Goal: Task Accomplishment & Management: Use online tool/utility

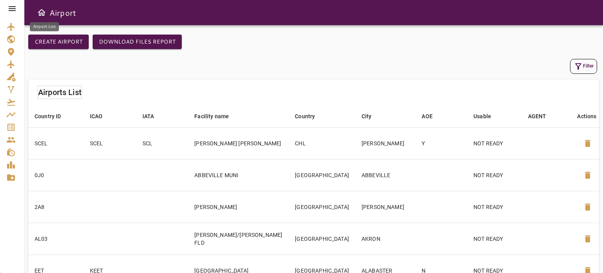
click at [11, 27] on icon "Airport List" at bounding box center [11, 27] width 8 height 8
click at [580, 67] on icon "button" at bounding box center [578, 66] width 9 height 9
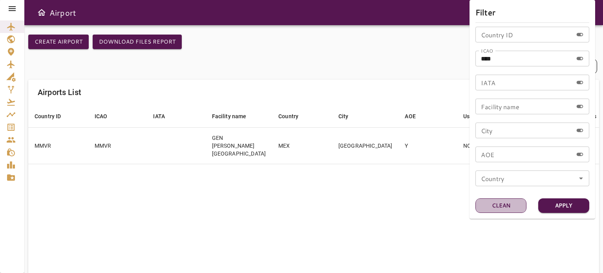
drag, startPoint x: 491, startPoint y: 208, endPoint x: 494, endPoint y: 203, distance: 5.5
click at [492, 209] on button "Clean" at bounding box center [501, 205] width 51 height 15
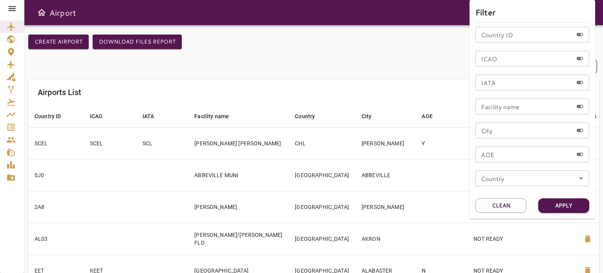
click at [525, 59] on input "ICAO" at bounding box center [524, 59] width 97 height 16
type input "****"
click at [567, 202] on button "Apply" at bounding box center [563, 205] width 51 height 15
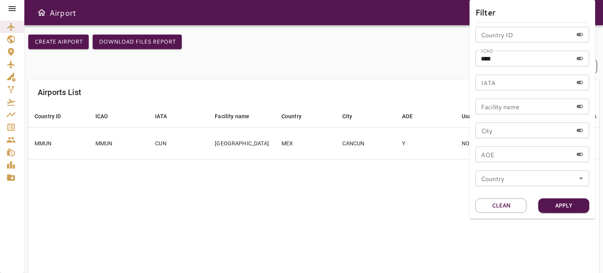
click at [207, 151] on div at bounding box center [301, 136] width 603 height 273
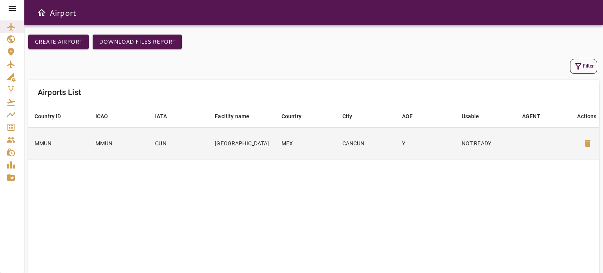
click at [206, 151] on td "CUN" at bounding box center [179, 143] width 60 height 32
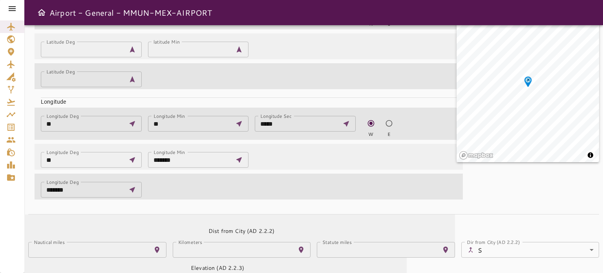
scroll to position [202, 0]
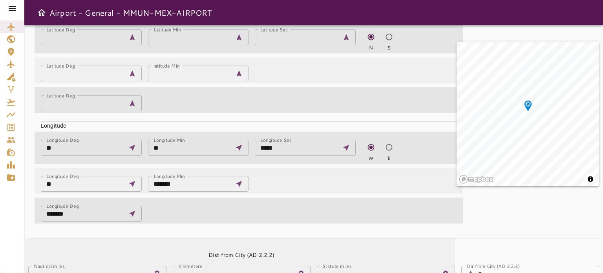
click at [16, 7] on icon at bounding box center [11, 8] width 9 height 9
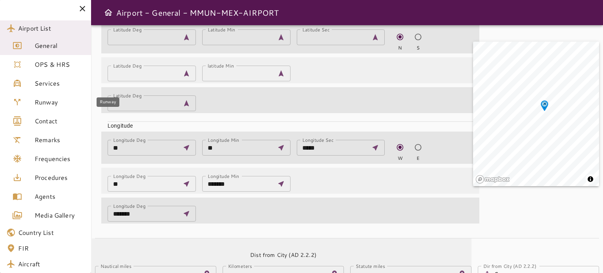
click at [55, 99] on span "Runway" at bounding box center [60, 101] width 50 height 9
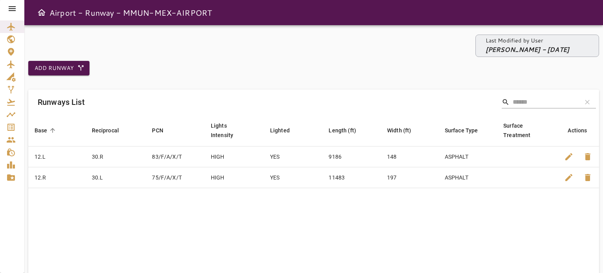
click at [355, 157] on td "9186" at bounding box center [351, 156] width 59 height 21
click at [569, 153] on span "edit" at bounding box center [568, 156] width 9 height 9
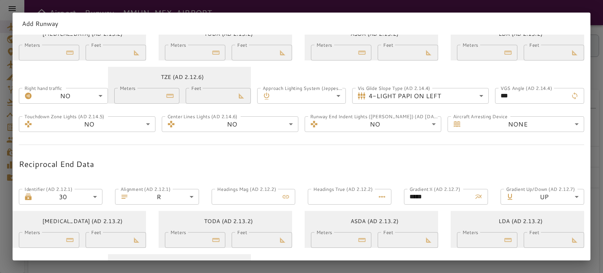
scroll to position [157, 0]
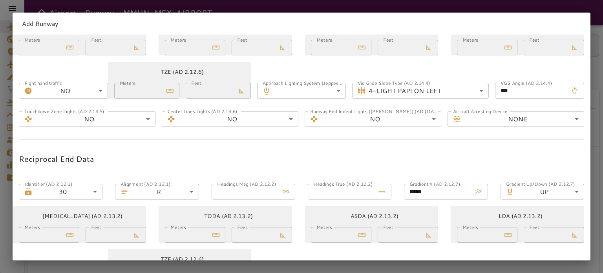
click at [474, 89] on body "**********" at bounding box center [301, 136] width 603 height 273
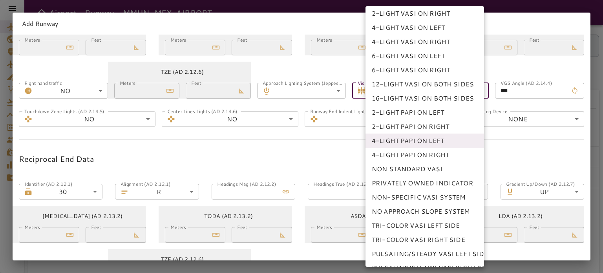
scroll to position [0, 0]
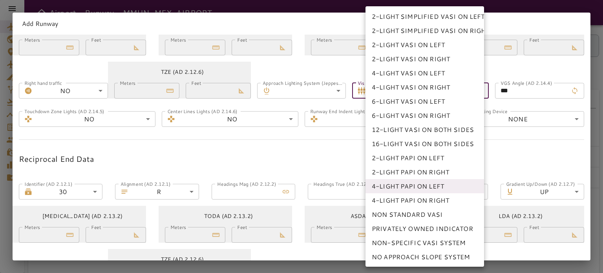
click at [280, 159] on div at bounding box center [301, 136] width 603 height 273
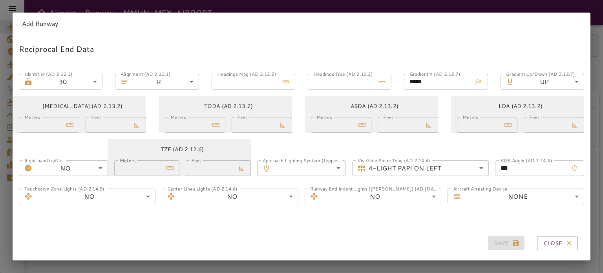
scroll to position [275, 0]
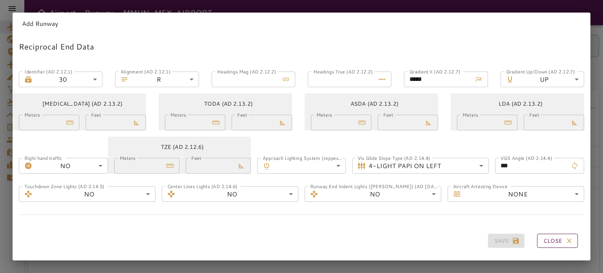
click at [565, 237] on icon "button" at bounding box center [569, 241] width 8 height 8
